Goal: Navigation & Orientation: Find specific page/section

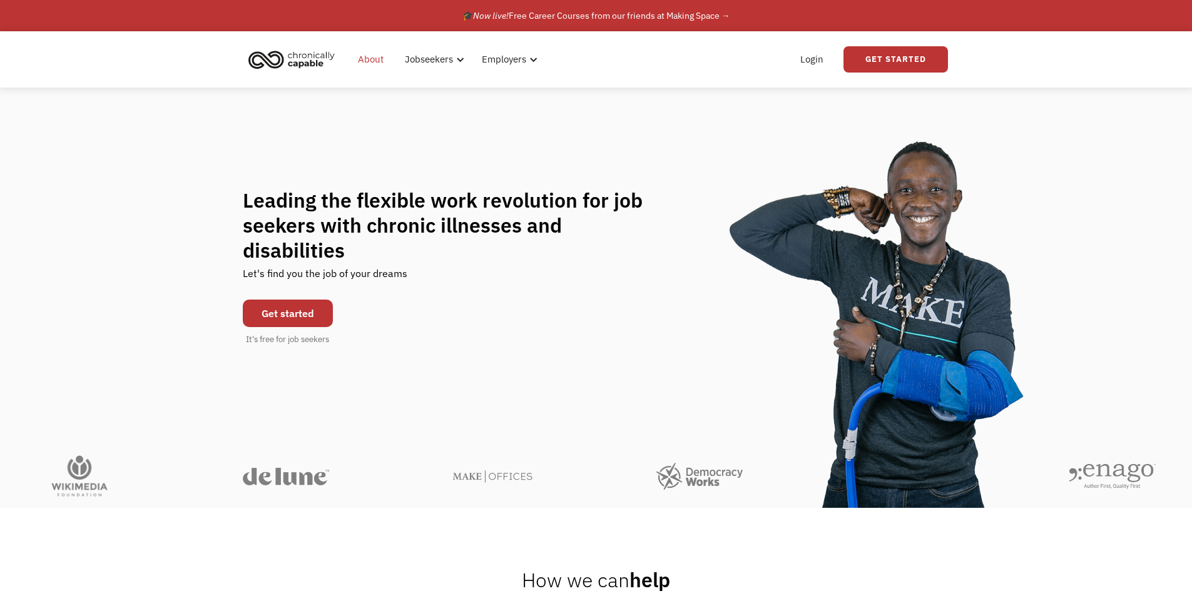
click at [367, 61] on link "About" at bounding box center [370, 59] width 41 height 40
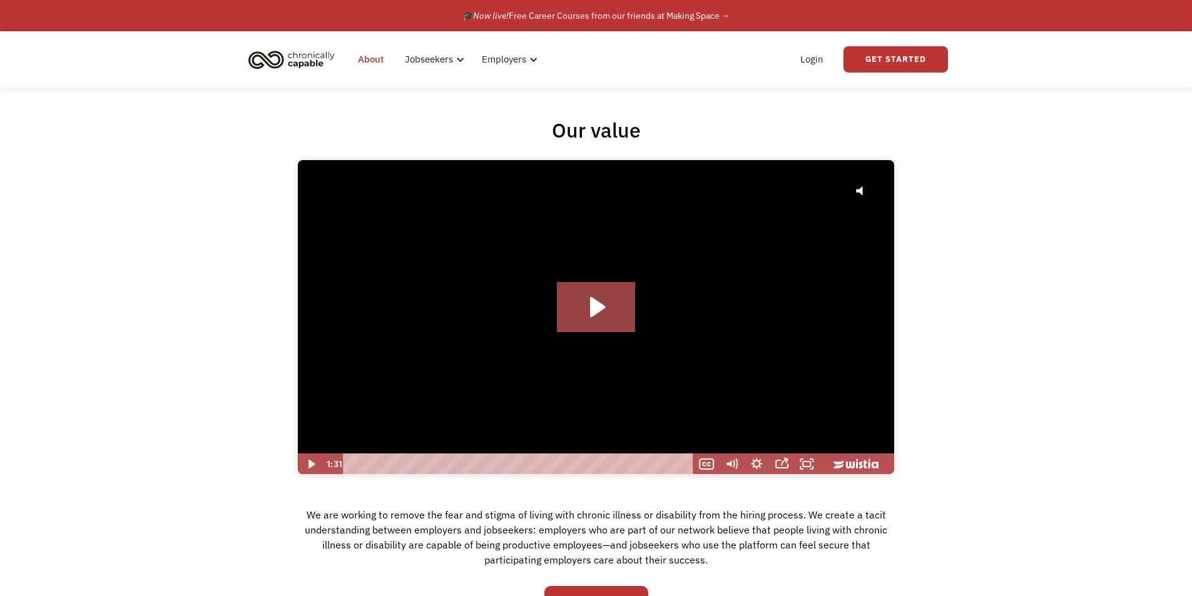
click at [310, 58] on img "home" at bounding box center [292, 60] width 94 height 28
